Goal: Task Accomplishment & Management: Understand process/instructions

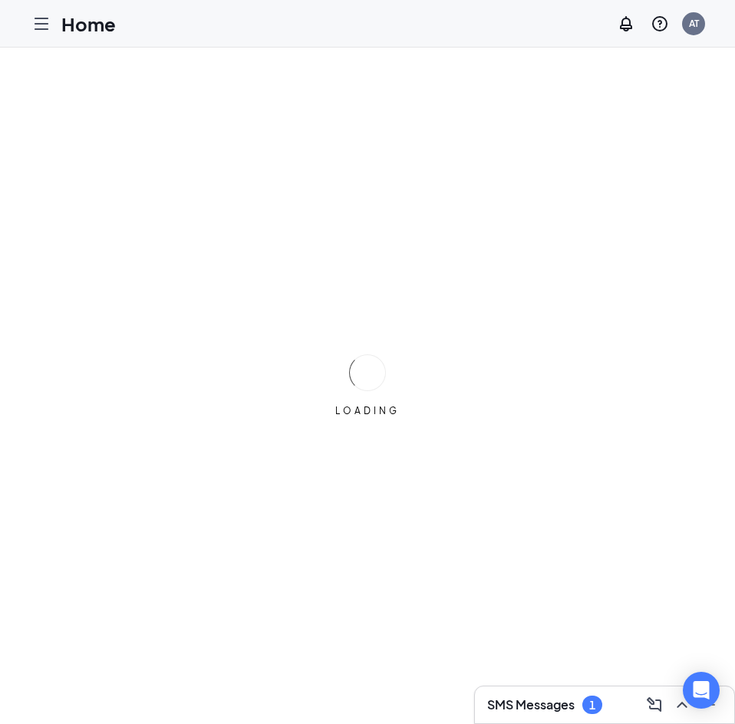
click at [582, 703] on div "1" at bounding box center [592, 705] width 20 height 18
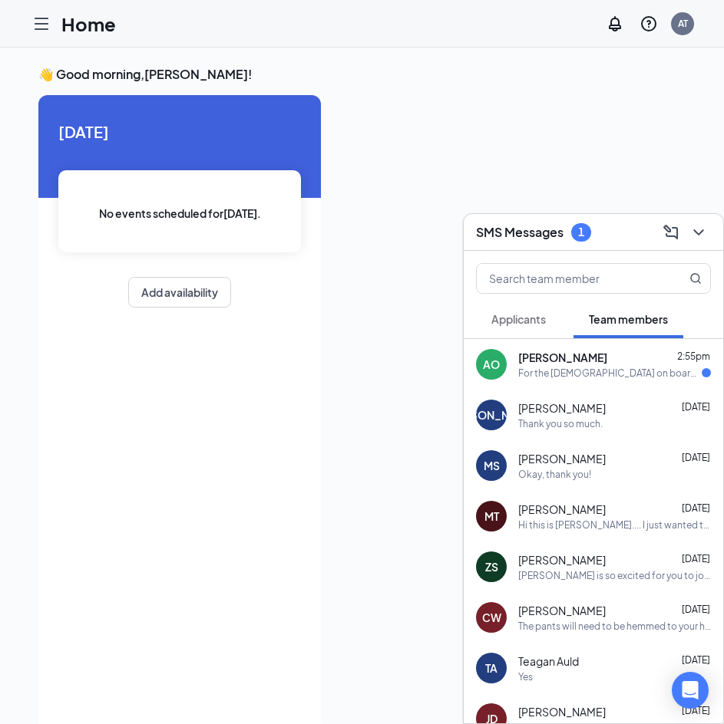
click at [584, 378] on div "For the [DEMOGRAPHIC_DATA] on boarding it says there is a learning course will …" at bounding box center [609, 373] width 183 height 13
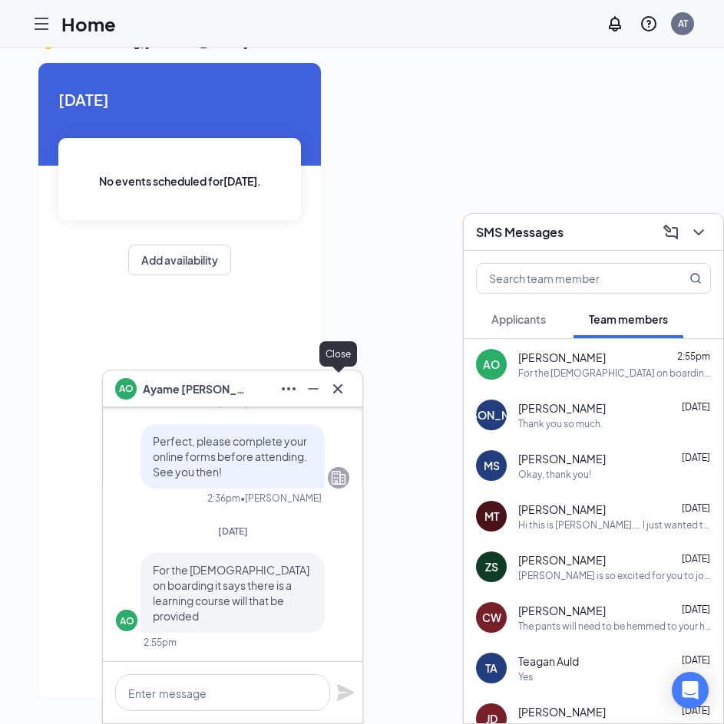
click at [336, 382] on icon "Cross" at bounding box center [337, 389] width 18 height 18
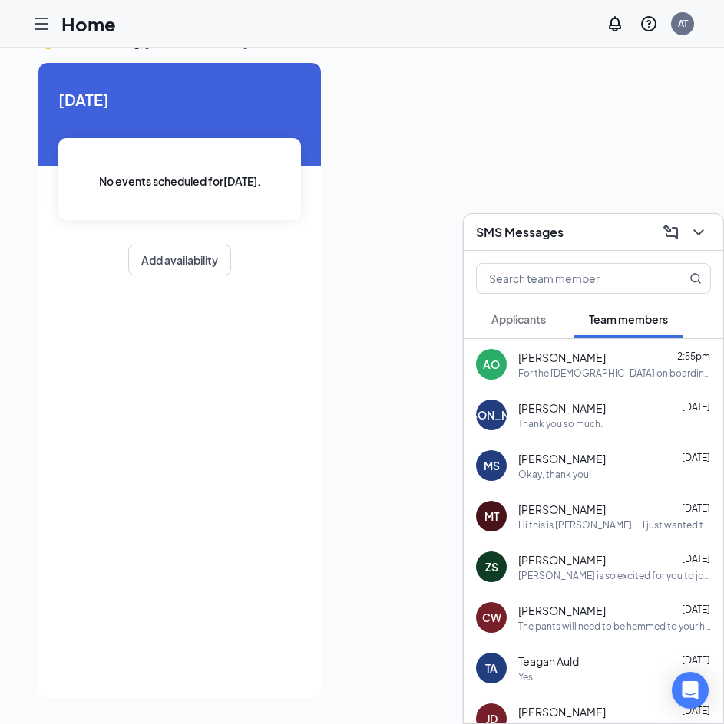
click at [45, 21] on icon "Hamburger" at bounding box center [41, 24] width 18 height 18
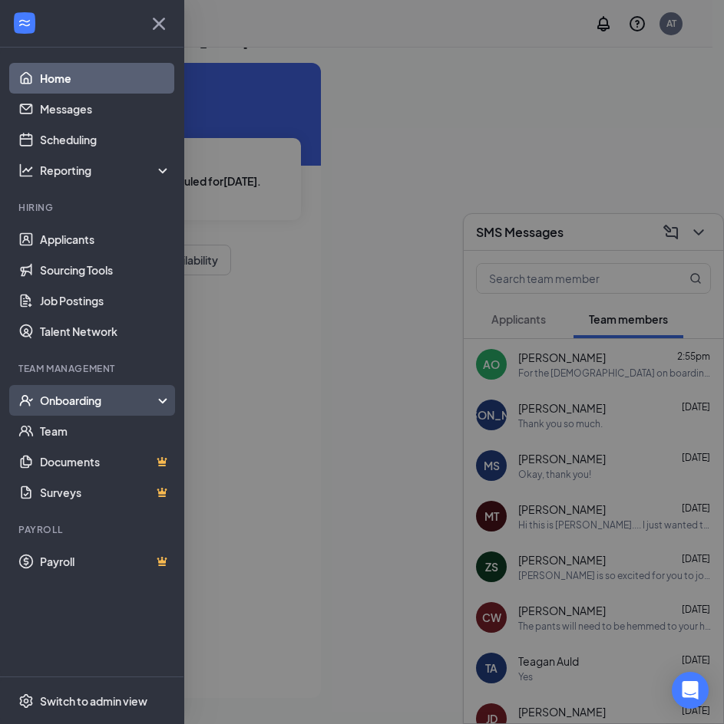
click at [89, 406] on div "Onboarding" at bounding box center [99, 400] width 118 height 15
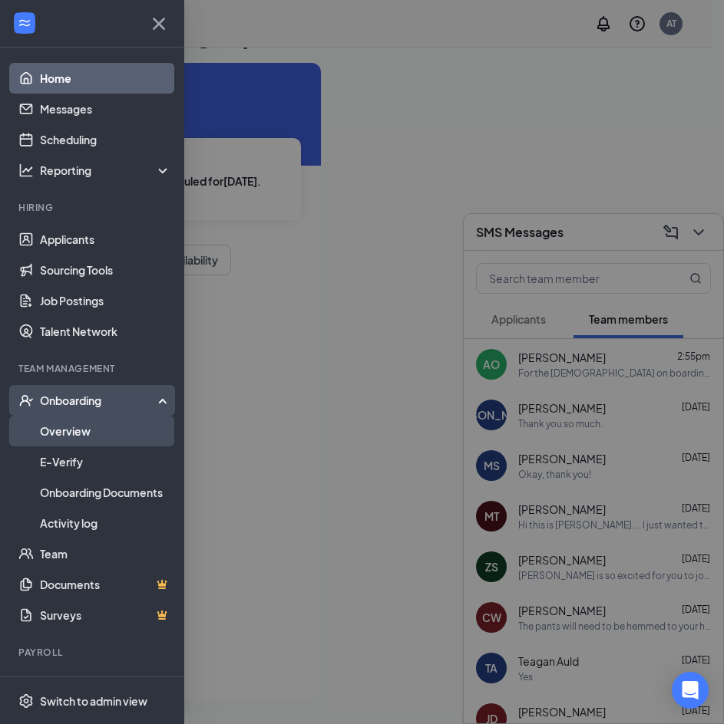
click at [87, 438] on link "Overview" at bounding box center [105, 431] width 131 height 31
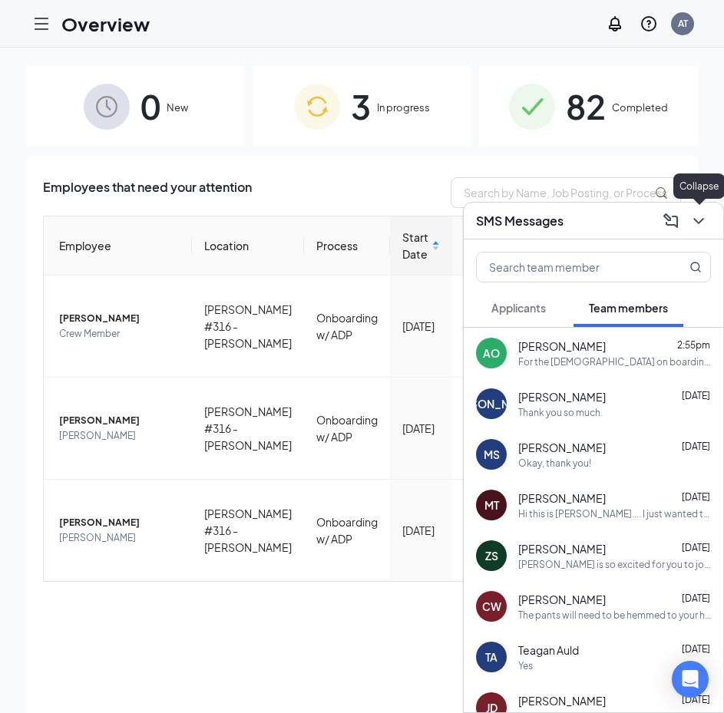
click at [703, 226] on icon "ChevronDown" at bounding box center [698, 221] width 18 height 18
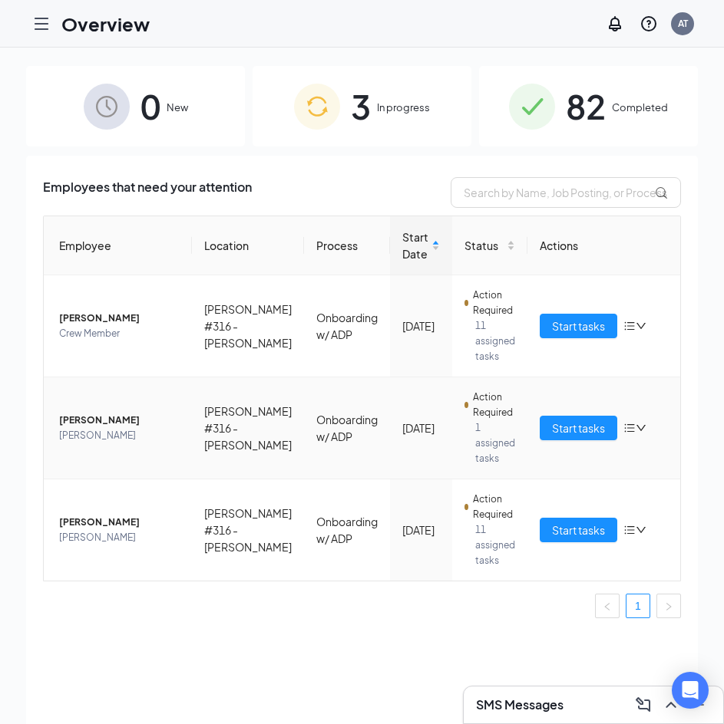
click at [100, 414] on span "[PERSON_NAME]" at bounding box center [119, 420] width 120 height 15
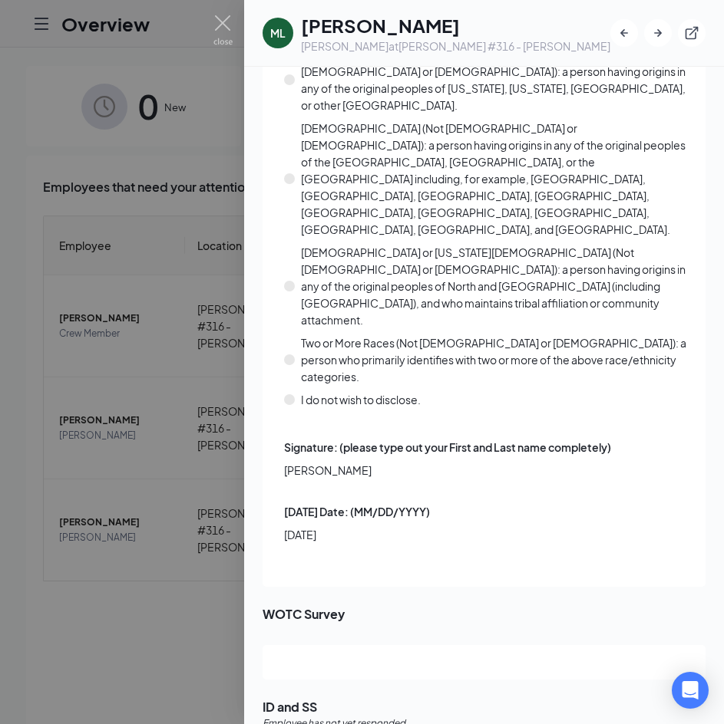
scroll to position [2148, 0]
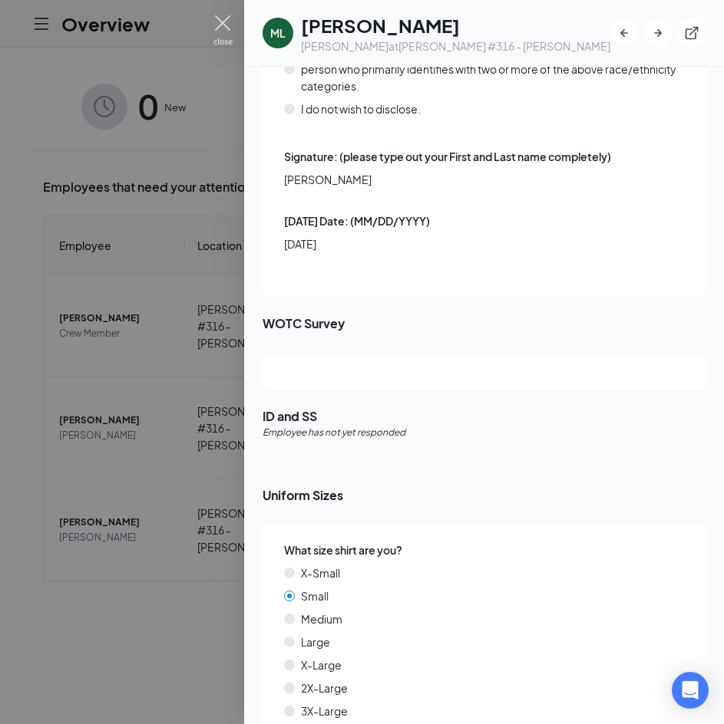
click at [225, 23] on img at bounding box center [222, 30] width 19 height 30
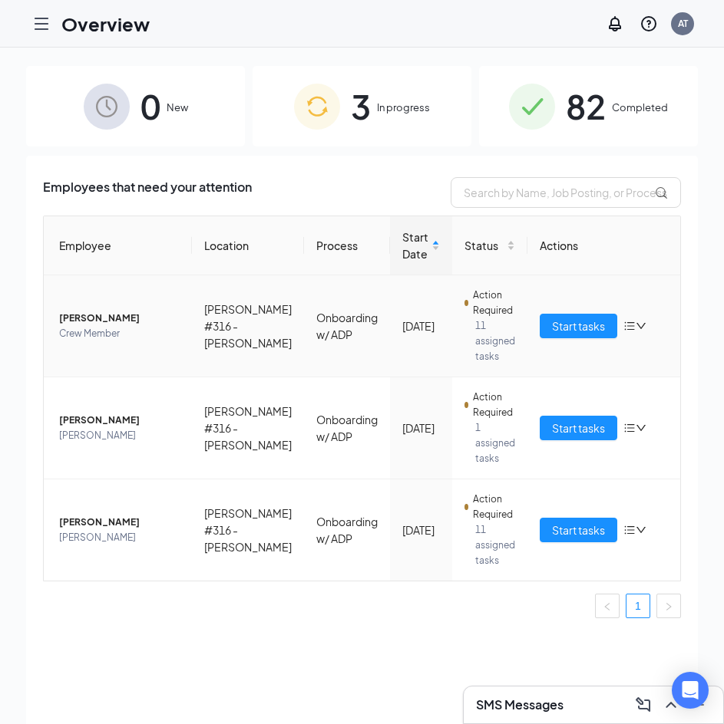
click at [106, 320] on span "[PERSON_NAME]" at bounding box center [119, 318] width 120 height 15
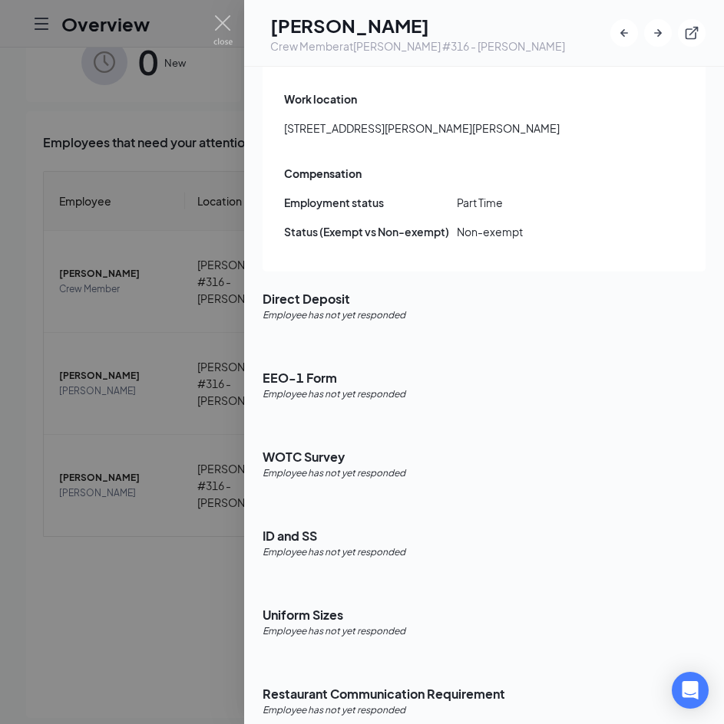
scroll to position [69, 0]
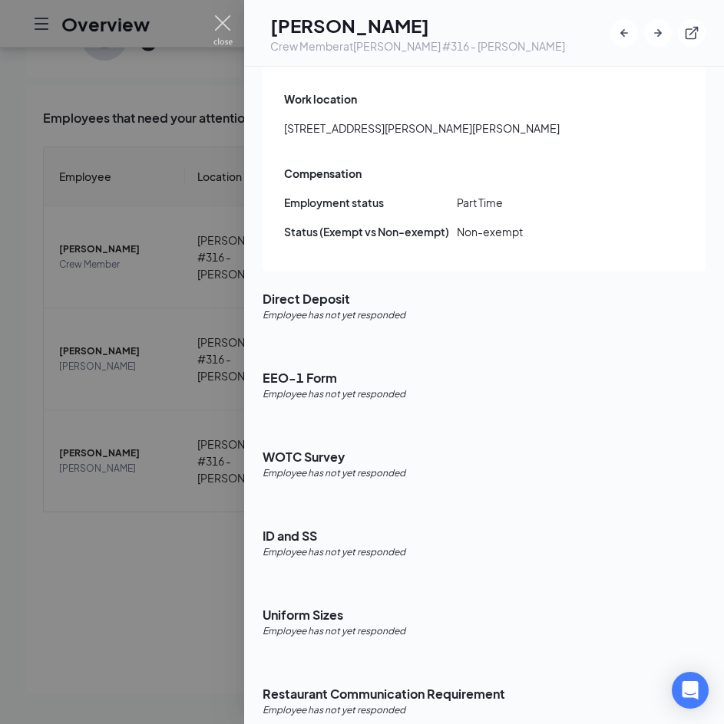
click at [226, 21] on img at bounding box center [222, 30] width 19 height 30
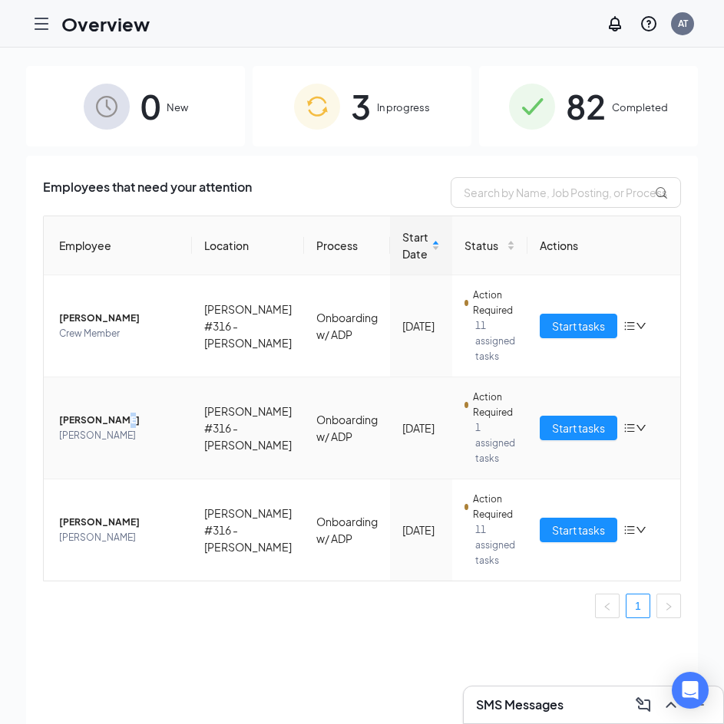
click at [110, 415] on span "[PERSON_NAME]" at bounding box center [119, 420] width 120 height 15
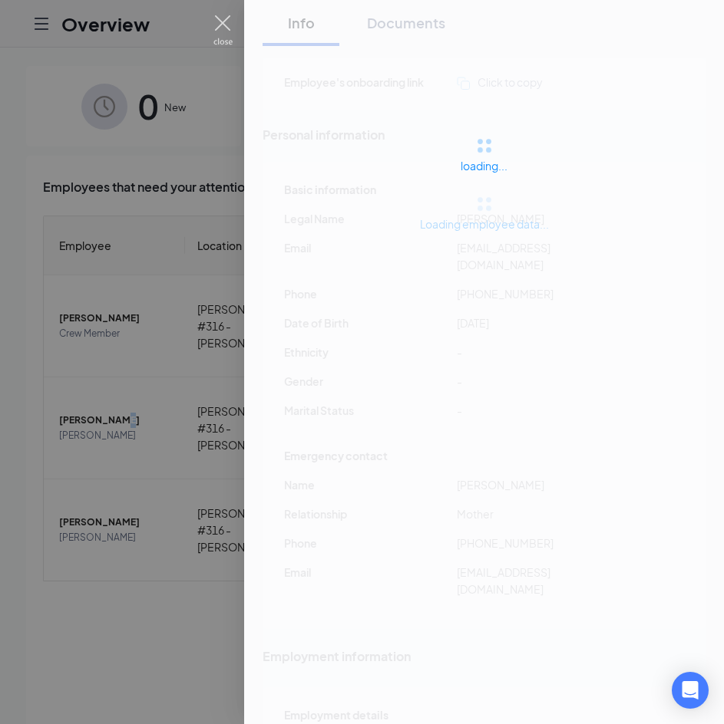
click at [216, 24] on img at bounding box center [222, 30] width 19 height 30
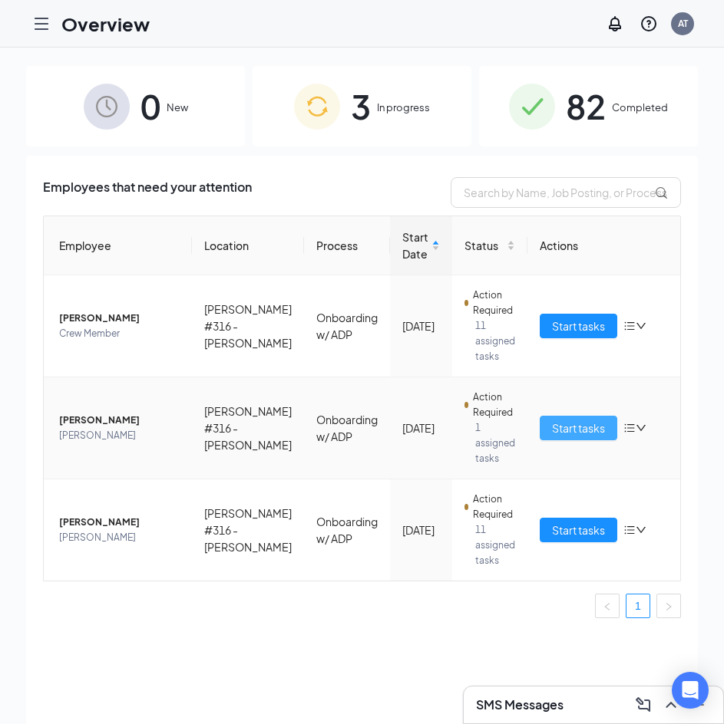
drag, startPoint x: 566, startPoint y: 443, endPoint x: 560, endPoint y: 430, distance: 13.7
click at [566, 441] on td "Start tasks" at bounding box center [603, 429] width 153 height 102
click at [559, 430] on span "Start tasks" at bounding box center [578, 428] width 53 height 17
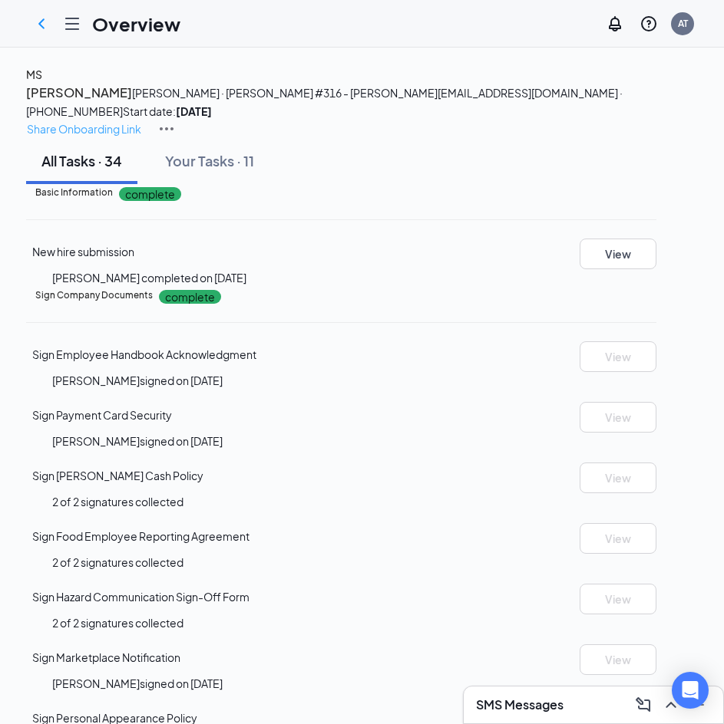
click at [141, 120] on p "Share Onboarding Link" at bounding box center [84, 128] width 114 height 17
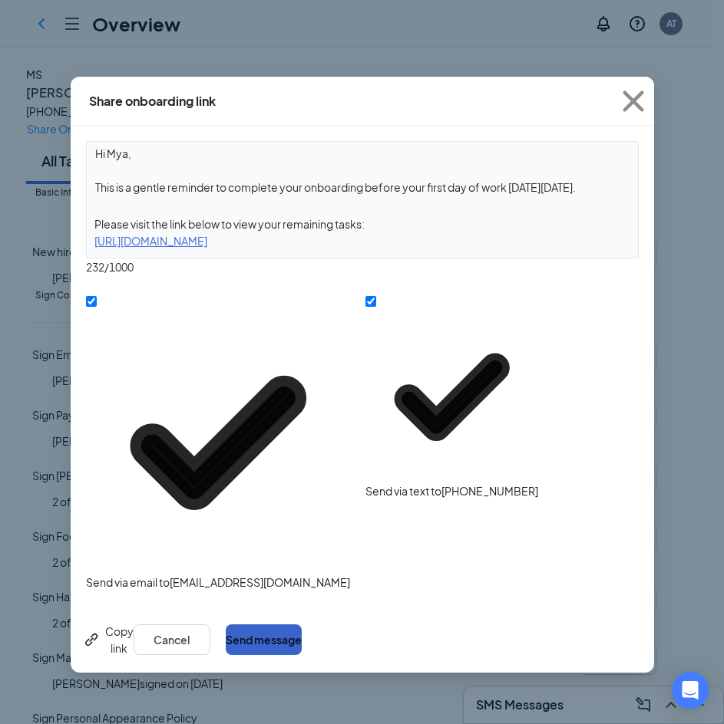
click at [302, 625] on button "Send message" at bounding box center [264, 640] width 76 height 31
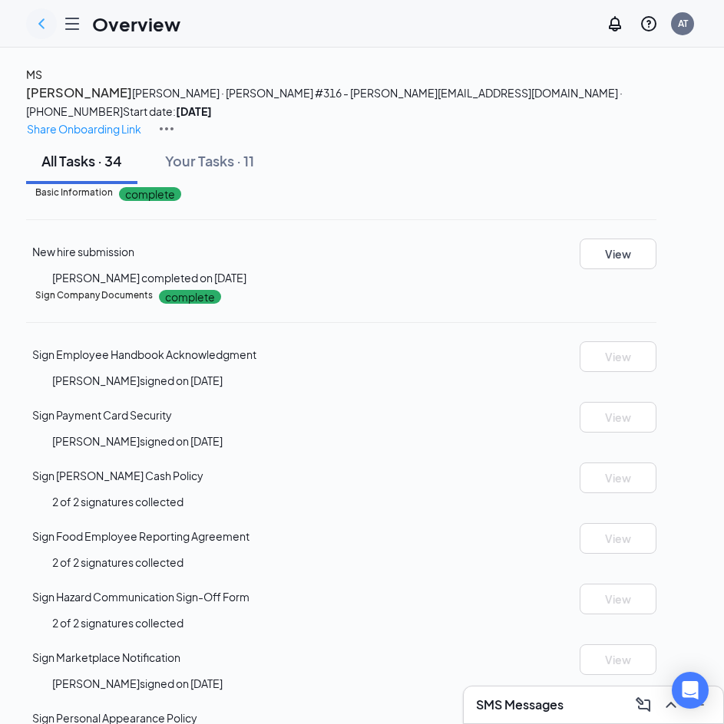
click at [41, 22] on icon "ChevronLeft" at bounding box center [41, 23] width 6 height 10
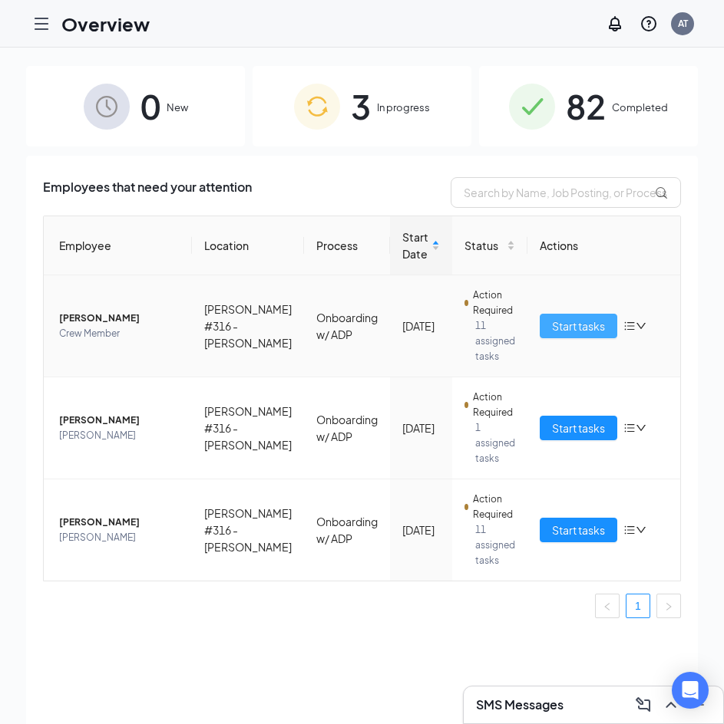
click at [562, 324] on span "Start tasks" at bounding box center [578, 326] width 53 height 17
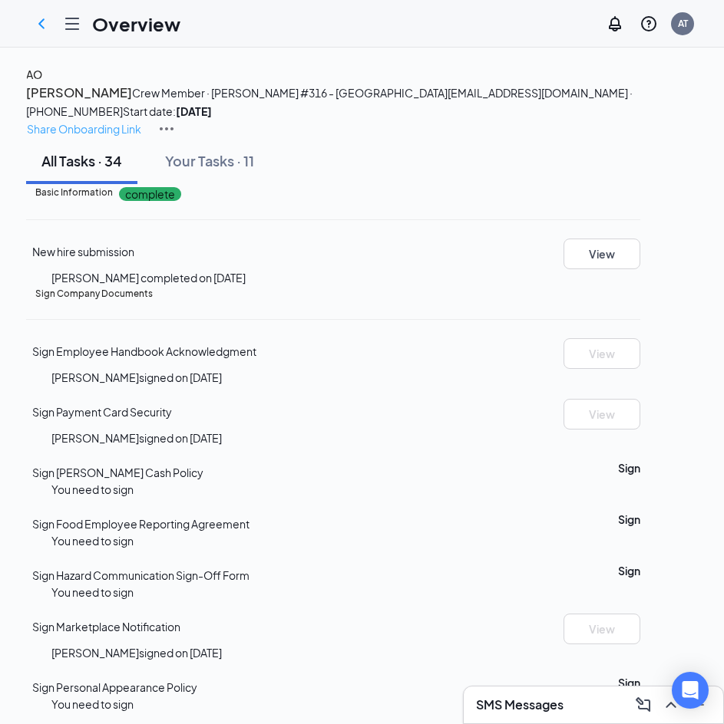
click at [141, 120] on p "Share Onboarding Link" at bounding box center [84, 128] width 114 height 17
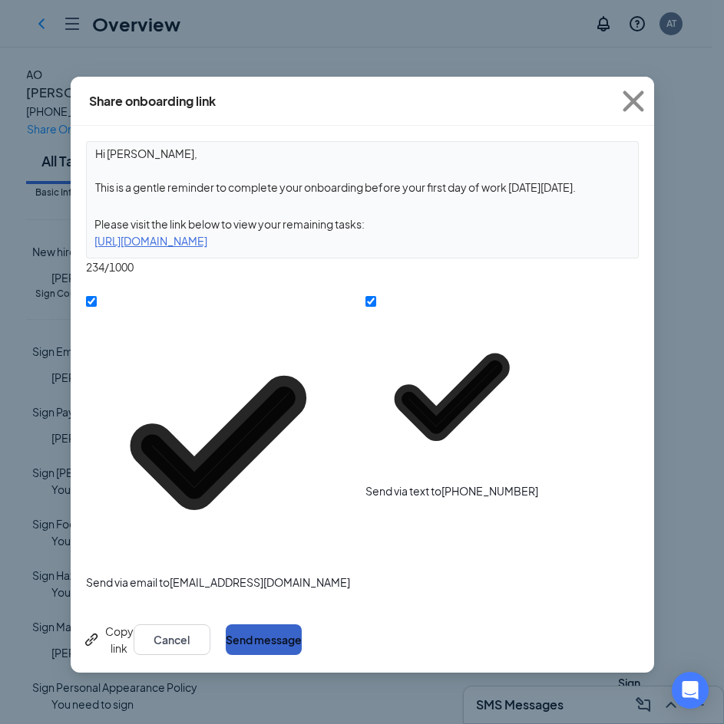
click at [302, 625] on button "Send message" at bounding box center [264, 640] width 76 height 31
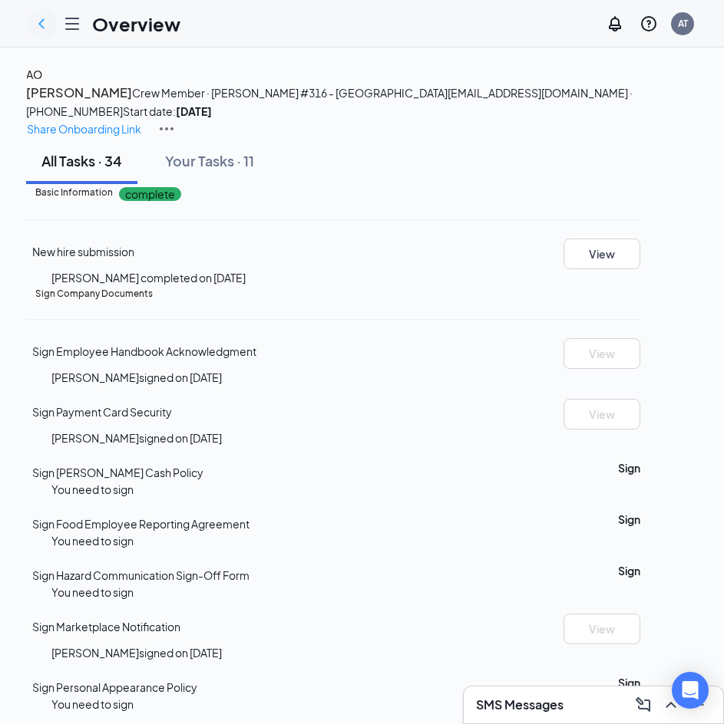
click at [48, 27] on icon "ChevronLeft" at bounding box center [41, 24] width 18 height 18
